Goal: Task Accomplishment & Management: Manage account settings

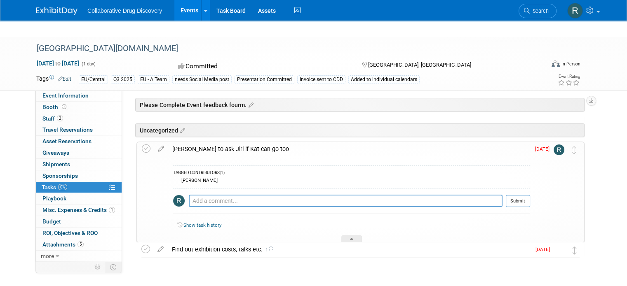
scroll to position [31, 0]
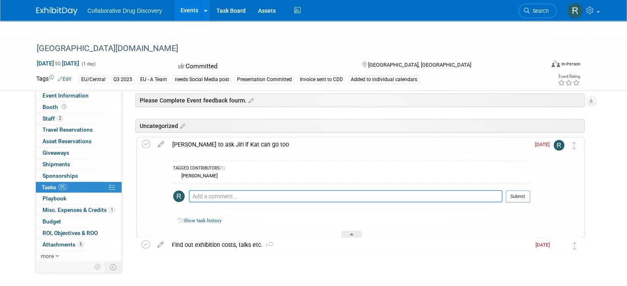
click at [291, 190] on textarea at bounding box center [346, 196] width 314 height 12
type textarea "Agreed by [PERSON_NAME] at no extra cost"
click at [142, 140] on icon at bounding box center [146, 144] width 9 height 9
click at [530, 190] on button "Submit" at bounding box center [518, 196] width 24 height 12
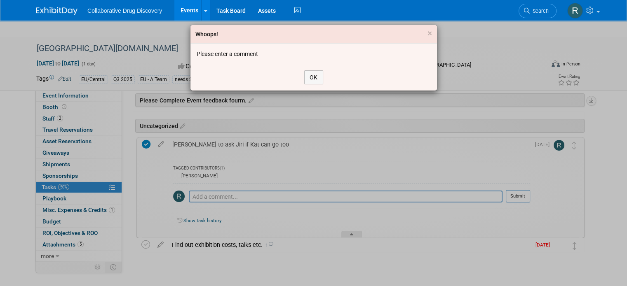
click at [318, 70] on div "OK" at bounding box center [313, 77] width 246 height 26
click at [317, 80] on button "OK" at bounding box center [313, 77] width 19 height 14
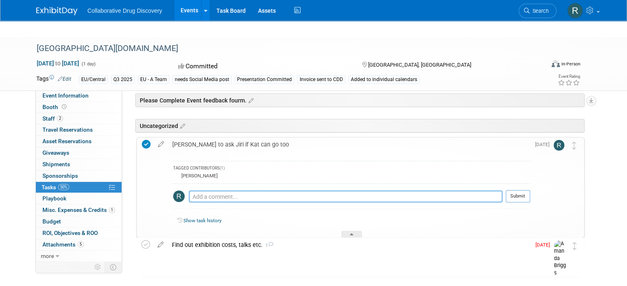
click at [448, 191] on textarea at bounding box center [346, 197] width 314 height 12
type textarea "Agreed by [PERSON_NAME] at no extra cost"
click at [541, 180] on td "[DATE]" at bounding box center [541, 188] width 23 height 100
click at [530, 190] on button "Submit" at bounding box center [518, 196] width 24 height 12
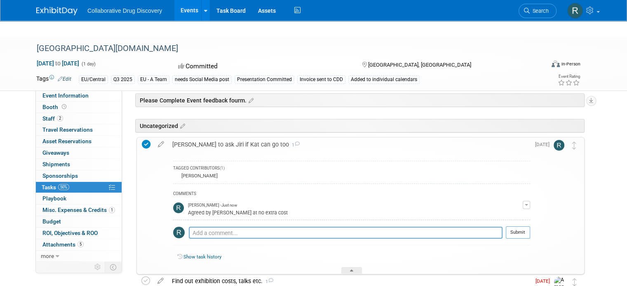
click at [74, 182] on link "50% Tasks 50%" at bounding box center [79, 187] width 86 height 11
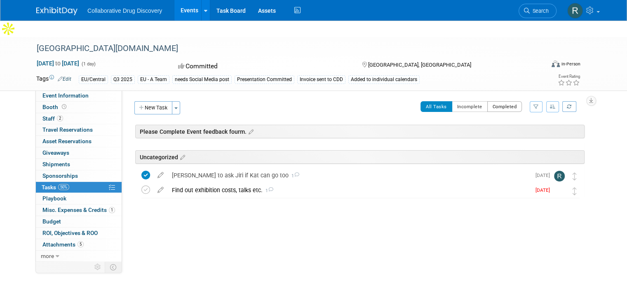
click at [512, 101] on button "Completed" at bounding box center [504, 106] width 35 height 11
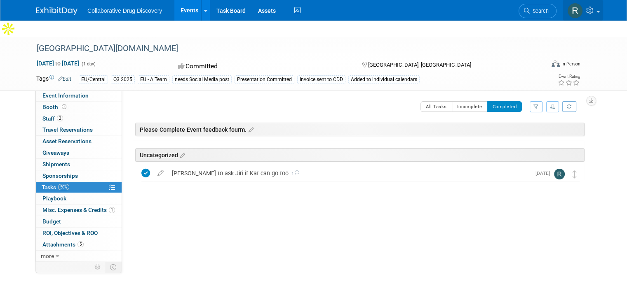
click at [600, 11] on span at bounding box center [597, 12] width 3 height 2
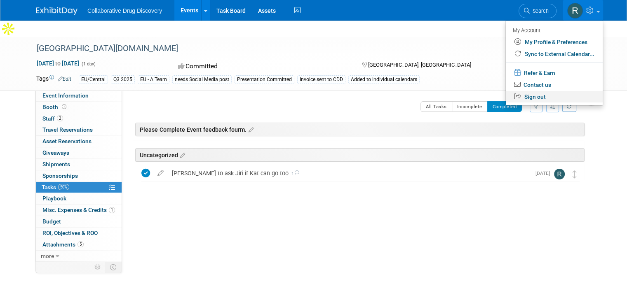
click at [549, 96] on link "Sign out" at bounding box center [554, 97] width 97 height 12
